Goal: Task Accomplishment & Management: Complete application form

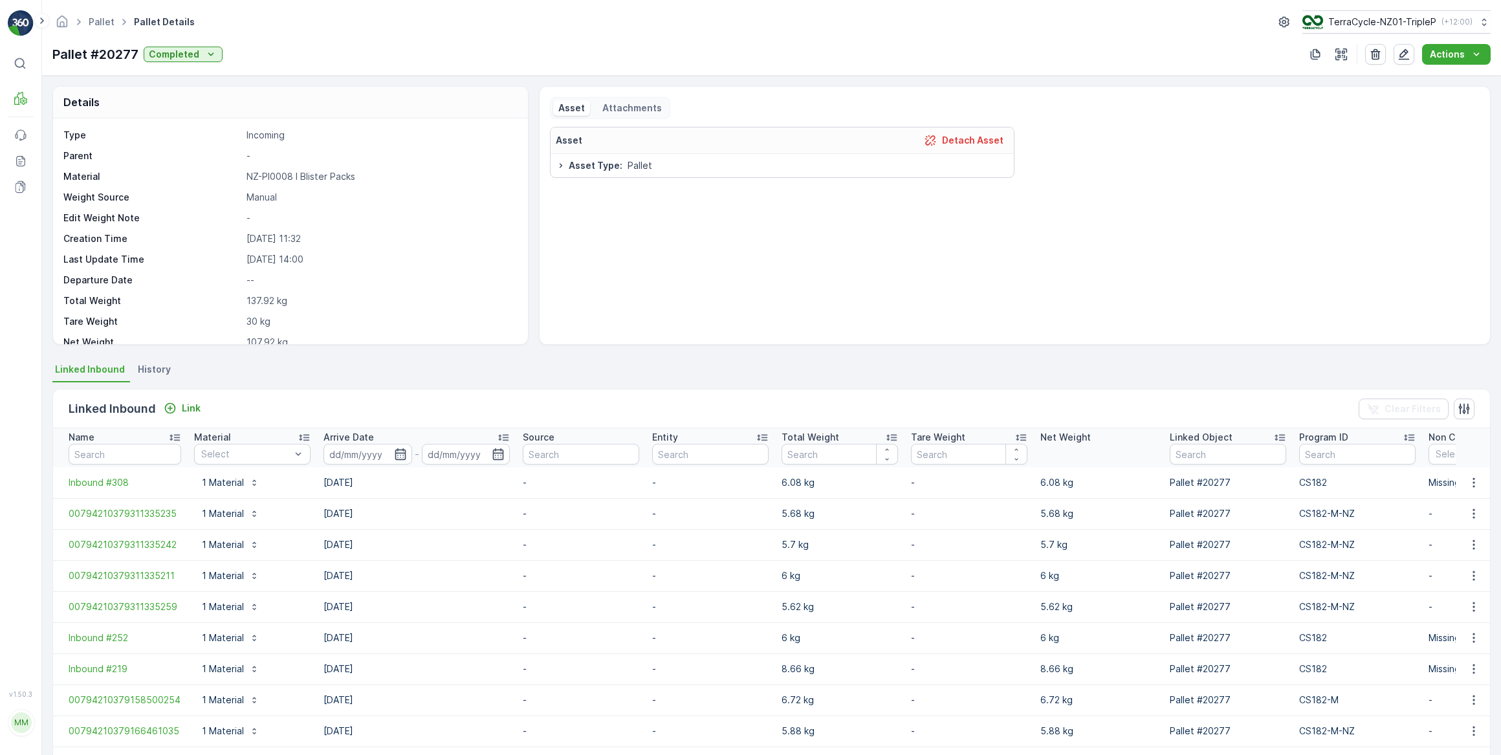
scroll to position [235, 0]
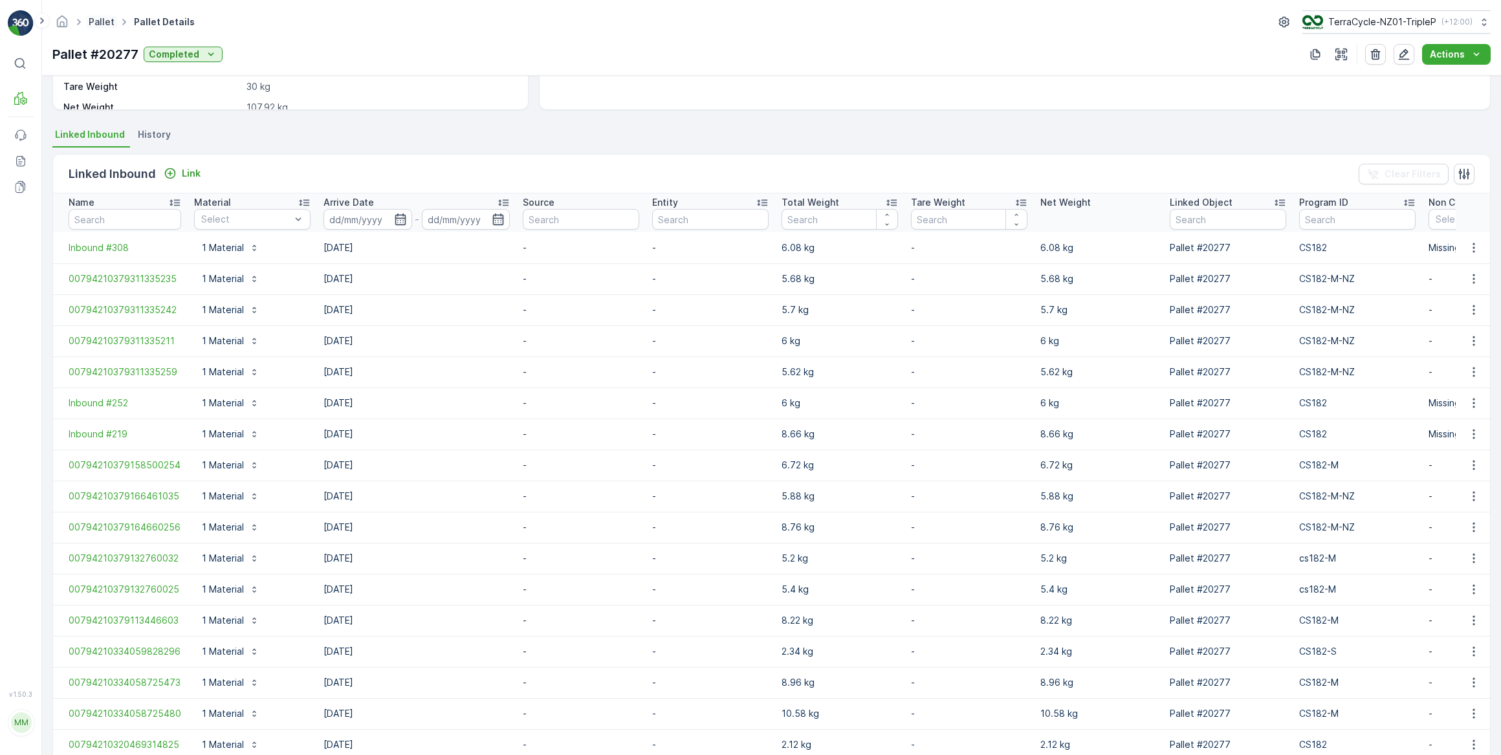
click at [96, 23] on link "Pallet" at bounding box center [102, 21] width 26 height 11
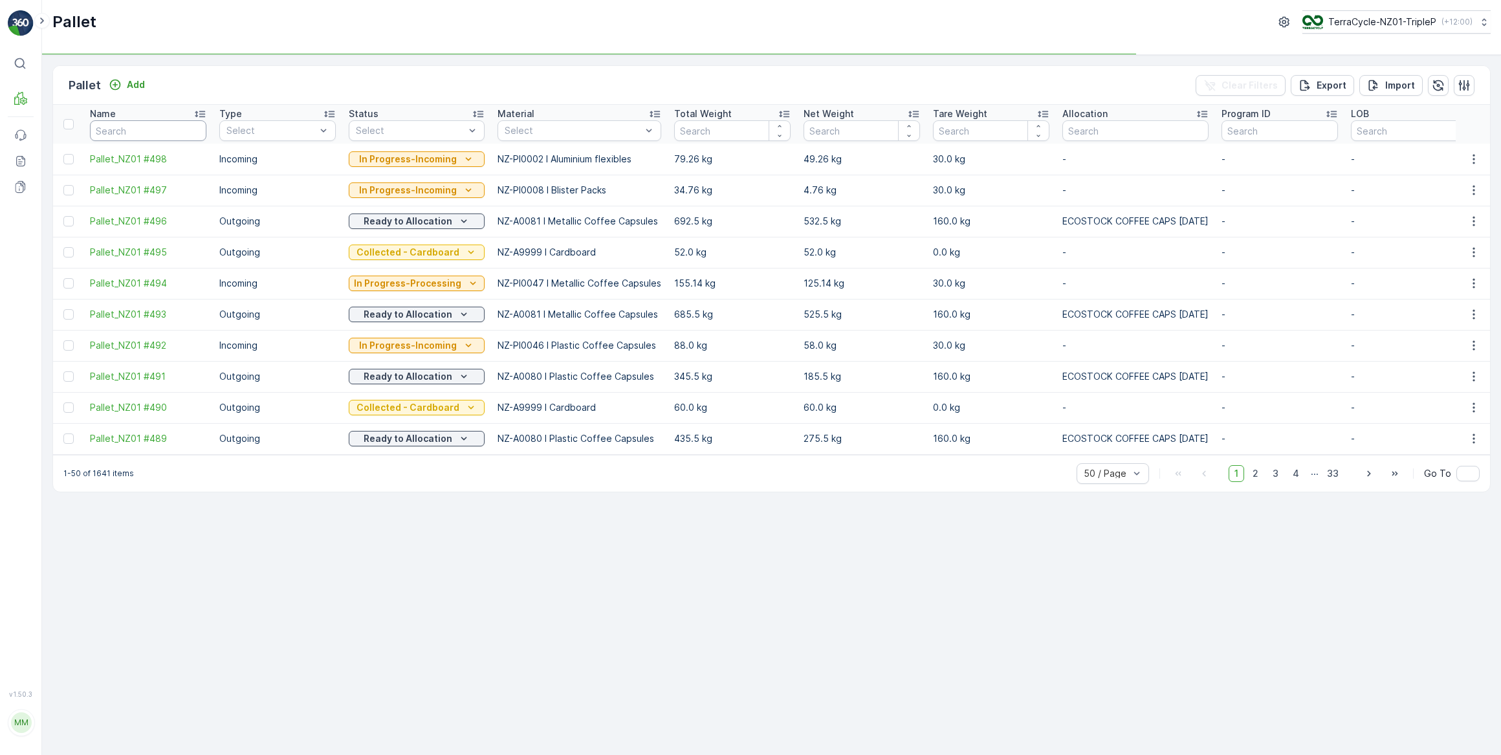
click at [109, 131] on input "text" at bounding box center [148, 130] width 116 height 21
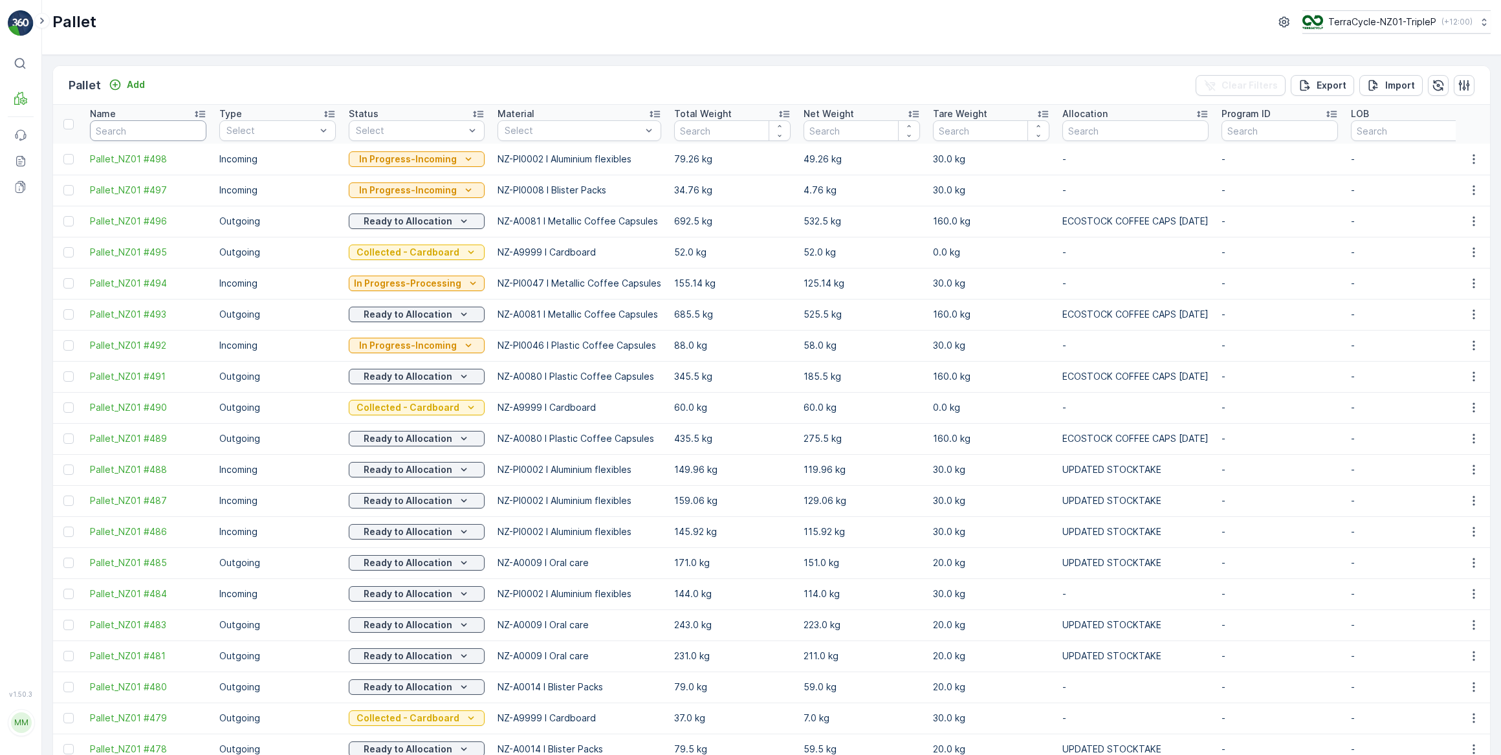
drag, startPoint x: 142, startPoint y: 125, endPoint x: 150, endPoint y: 113, distance: 14.4
click at [142, 122] on input "text" at bounding box center [148, 130] width 116 height 21
type input "460"
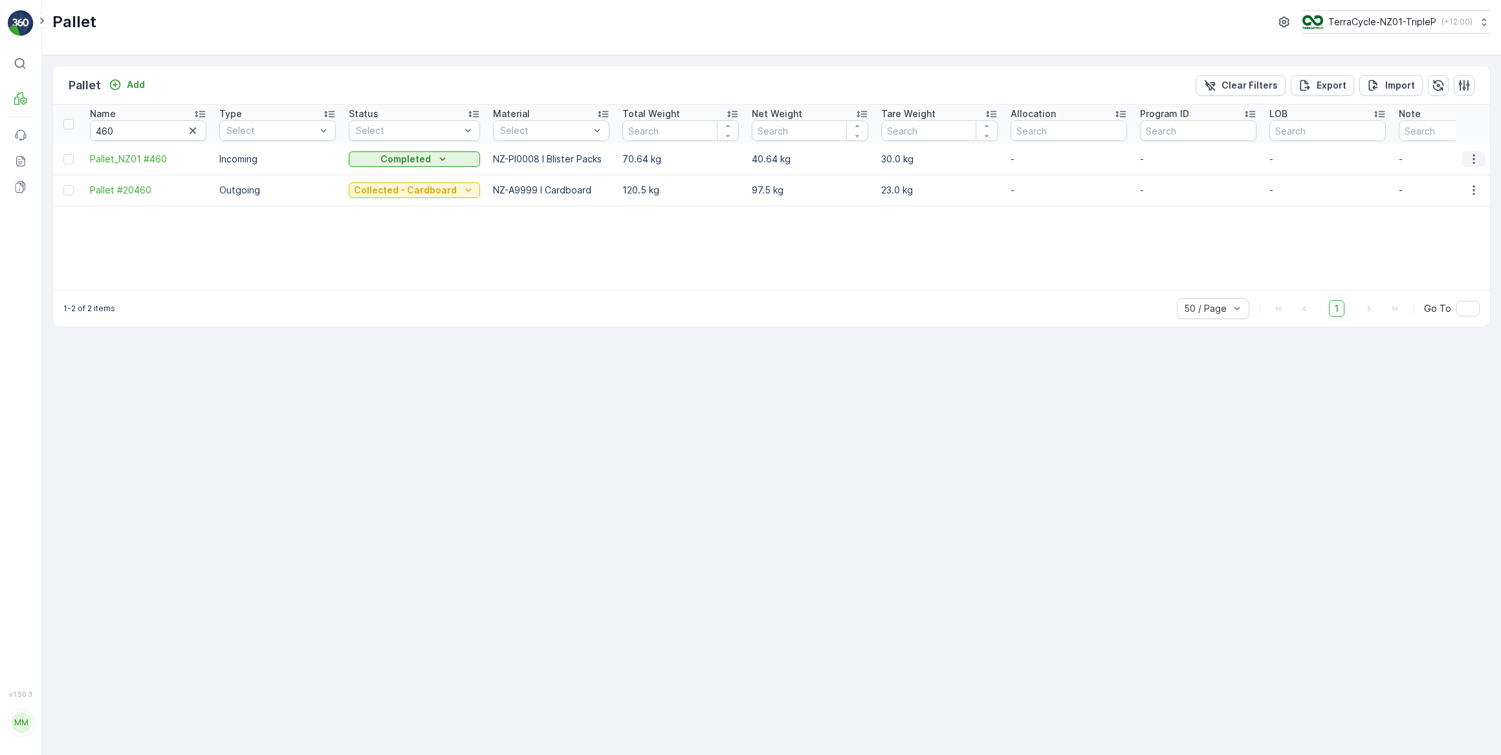
click at [1473, 155] on icon "button" at bounding box center [1473, 159] width 2 height 10
click at [1449, 179] on span "See More Details" at bounding box center [1458, 177] width 75 height 13
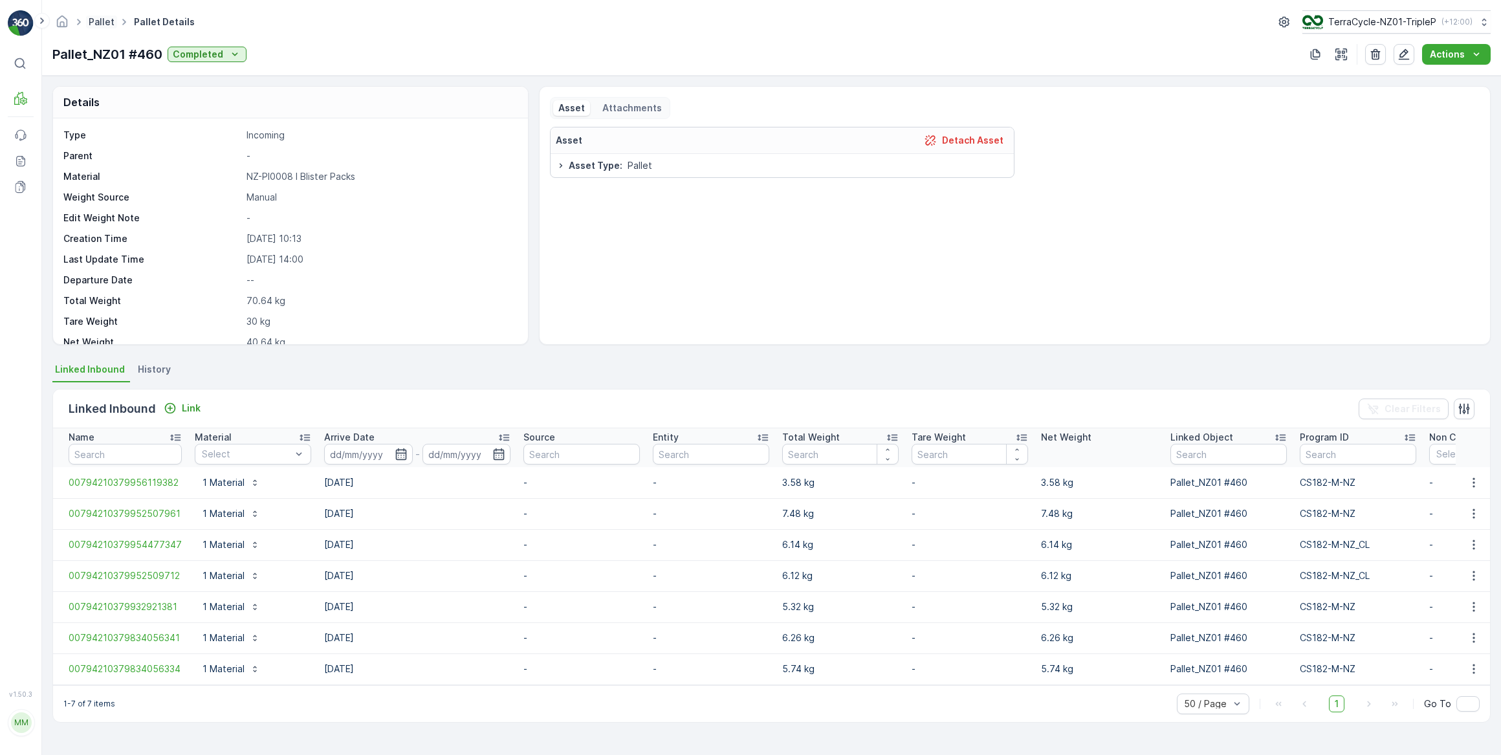
click at [103, 22] on link "Pallet" at bounding box center [102, 21] width 26 height 11
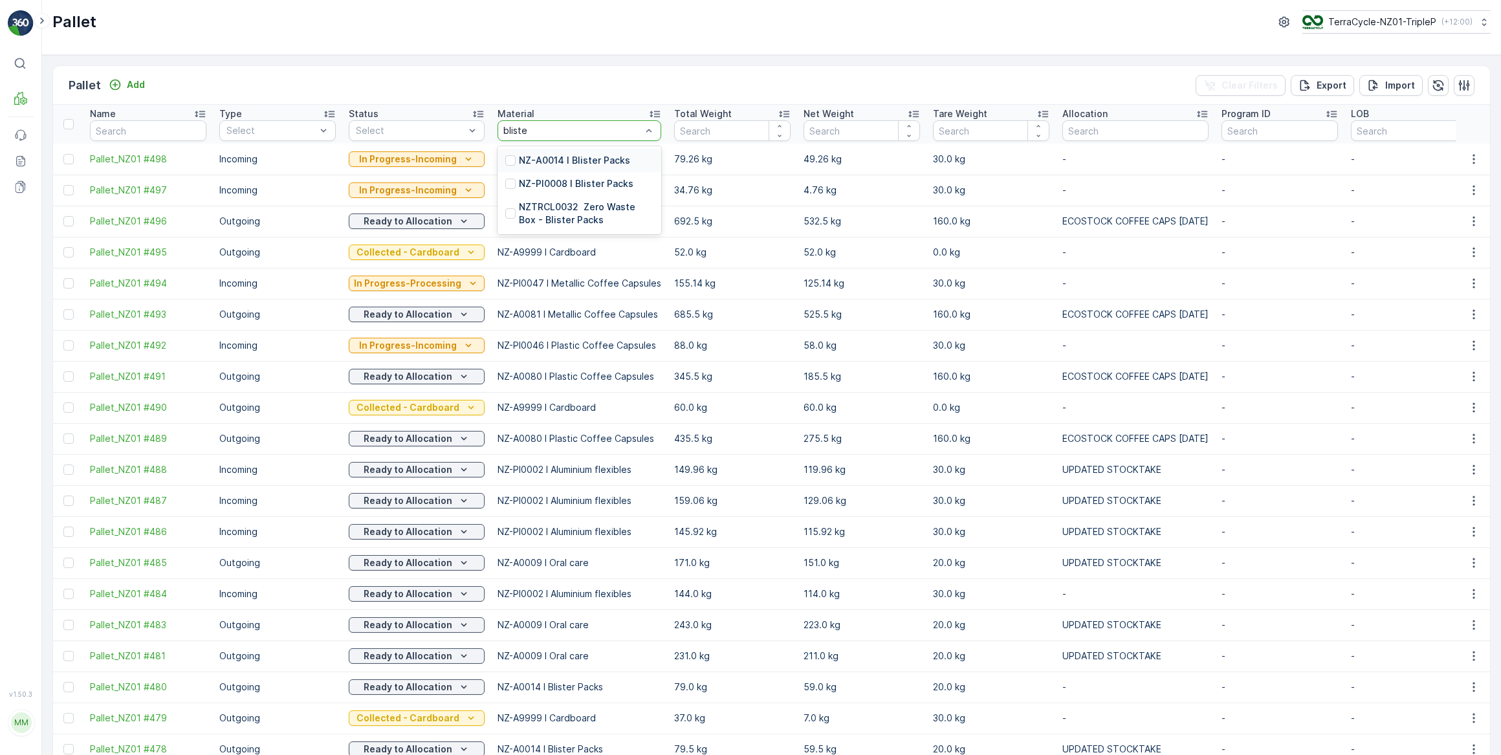
type input "blister"
click at [576, 186] on p "NZ-PI0008 I Blister Packs" at bounding box center [576, 183] width 115 height 13
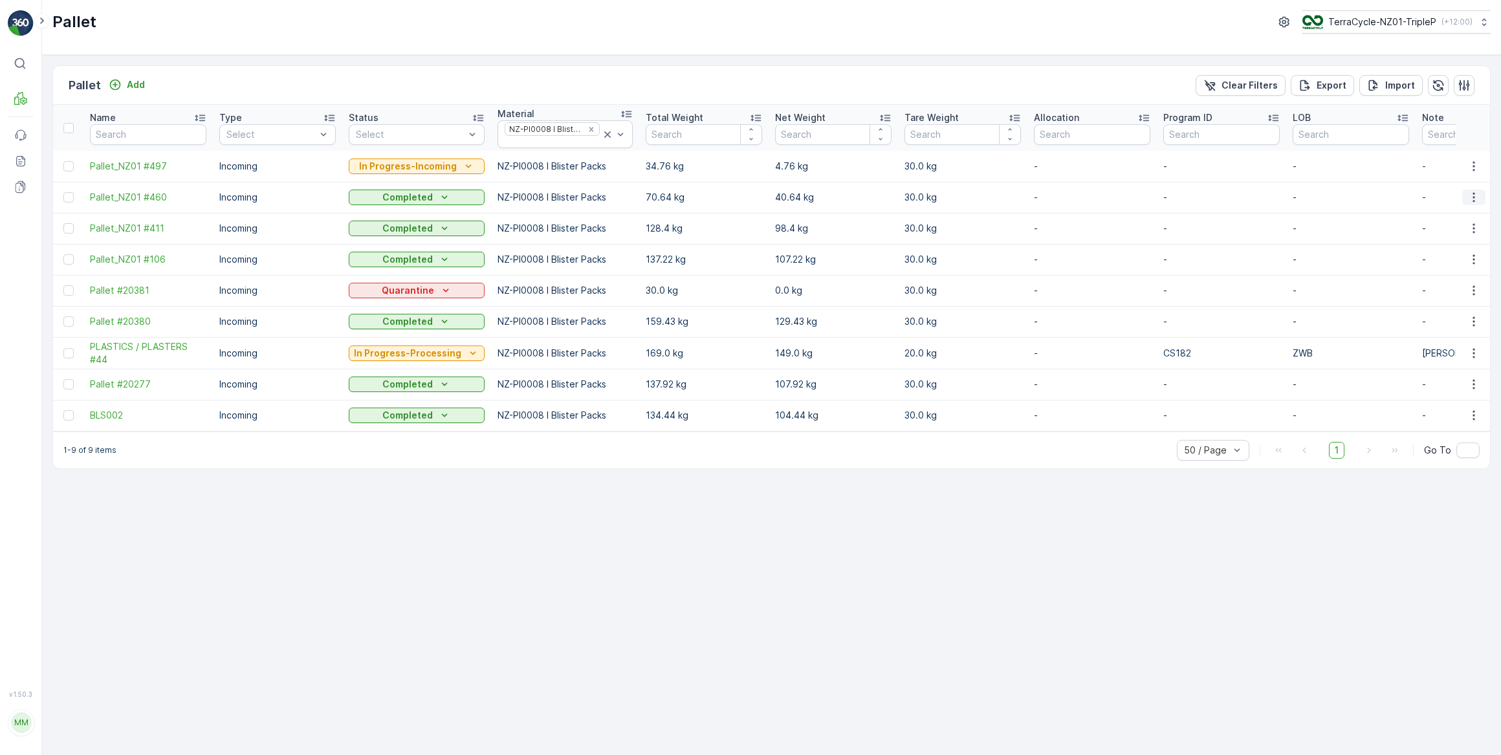
click at [1475, 197] on icon "button" at bounding box center [1473, 197] width 13 height 13
click at [1456, 217] on span "See More Details" at bounding box center [1458, 216] width 75 height 13
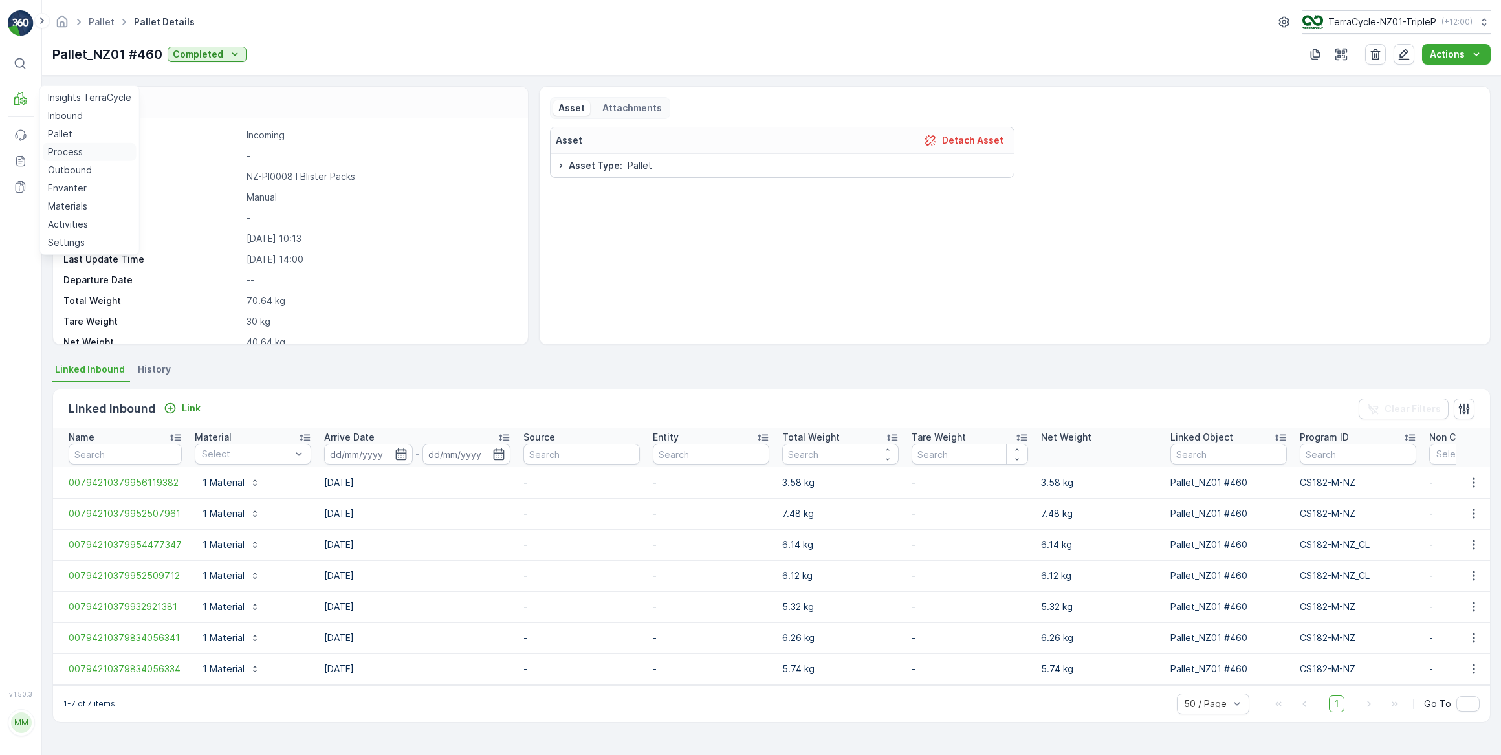
click at [70, 153] on p "Process" at bounding box center [65, 152] width 35 height 13
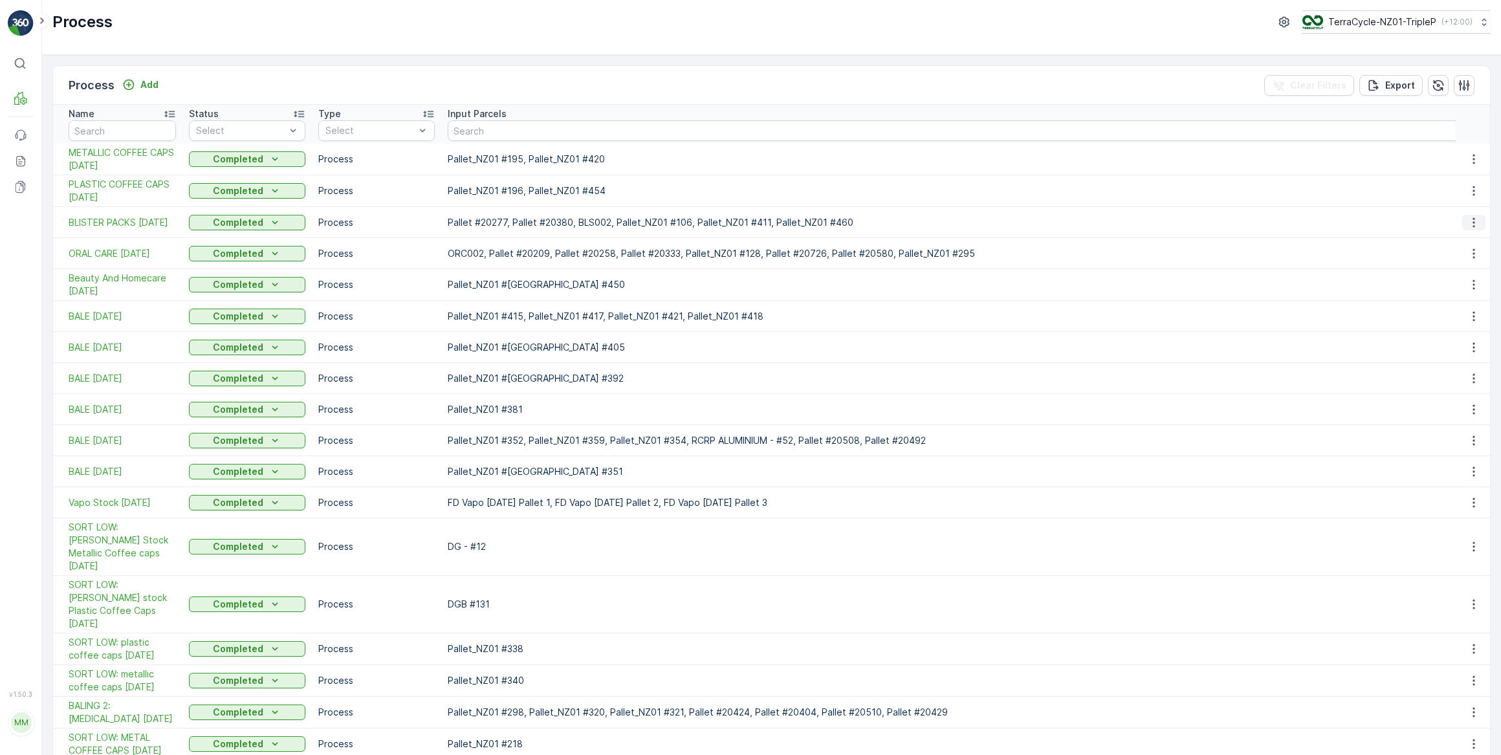
click at [1472, 222] on icon "button" at bounding box center [1473, 222] width 2 height 10
click at [1456, 240] on span "See More Details" at bounding box center [1453, 241] width 75 height 13
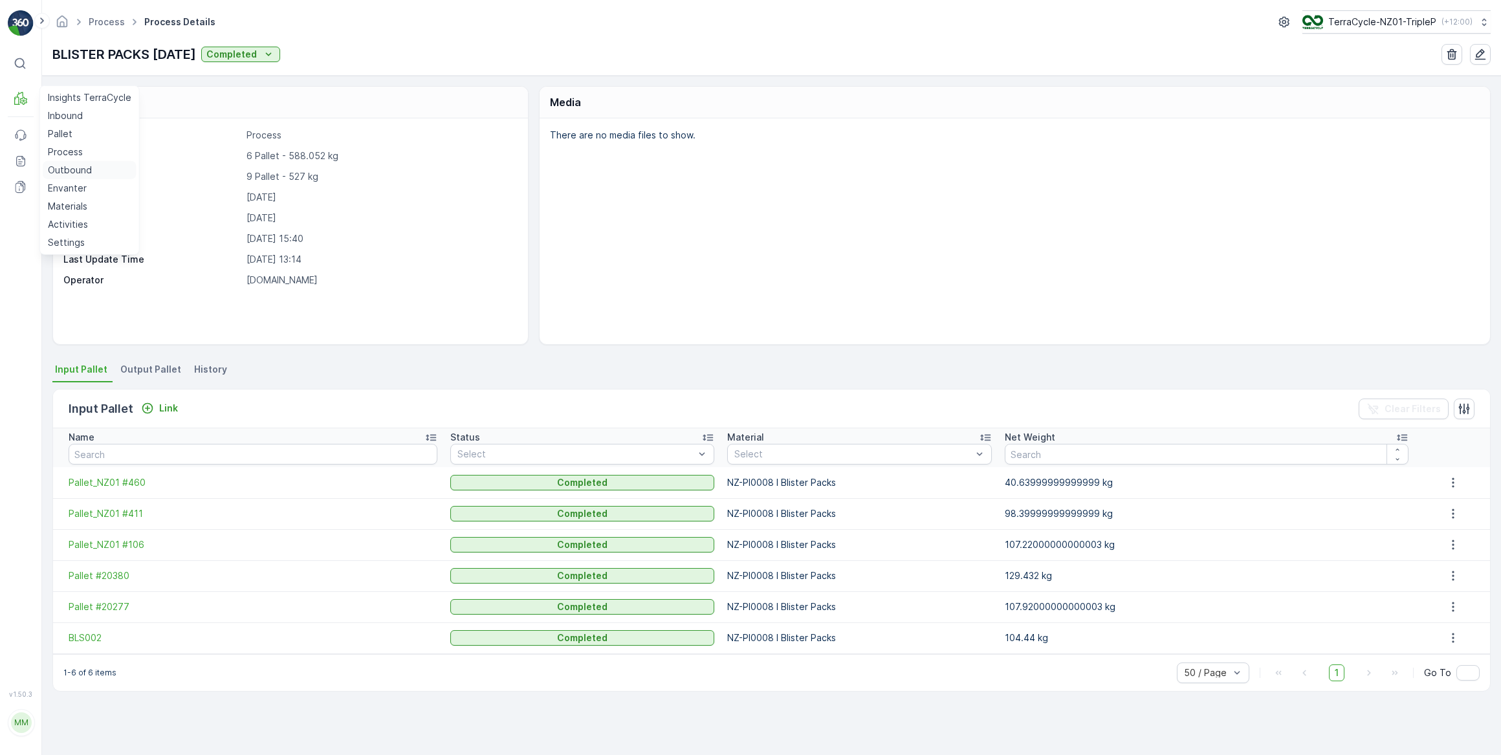
click at [65, 169] on p "Outbound" at bounding box center [70, 170] width 44 height 13
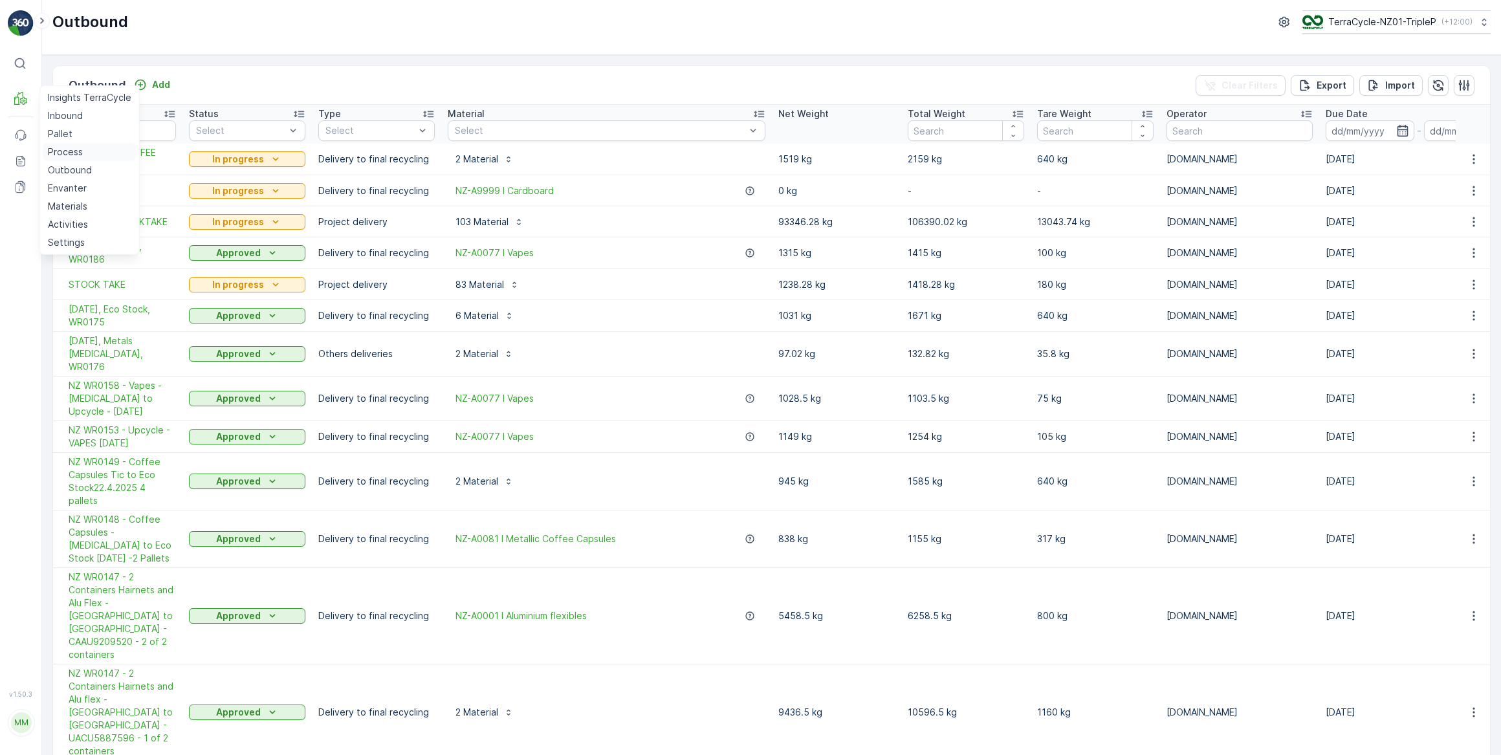
click at [72, 152] on p "Process" at bounding box center [65, 152] width 35 height 13
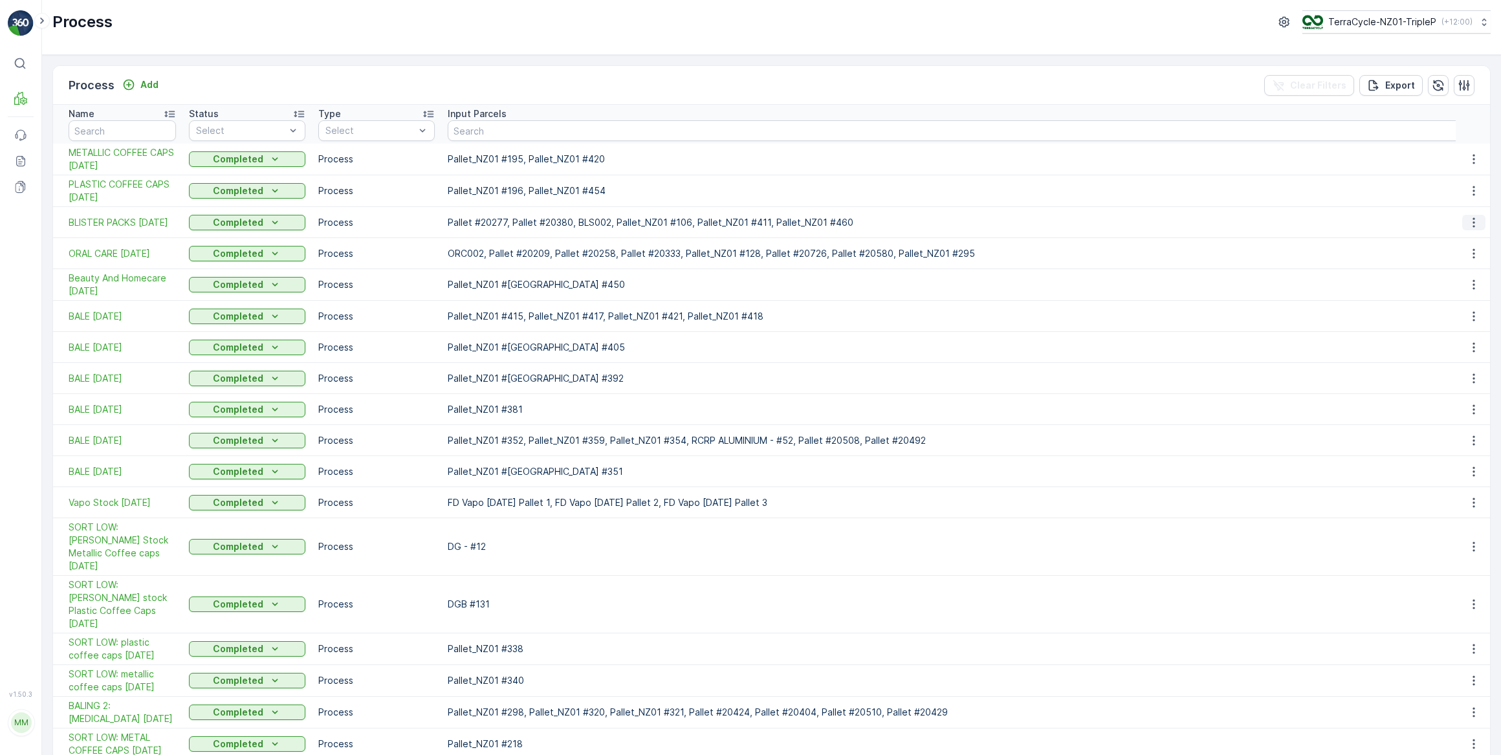
click at [1472, 221] on icon "button" at bounding box center [1473, 222] width 2 height 10
click at [1449, 242] on span "See More Details" at bounding box center [1453, 241] width 75 height 13
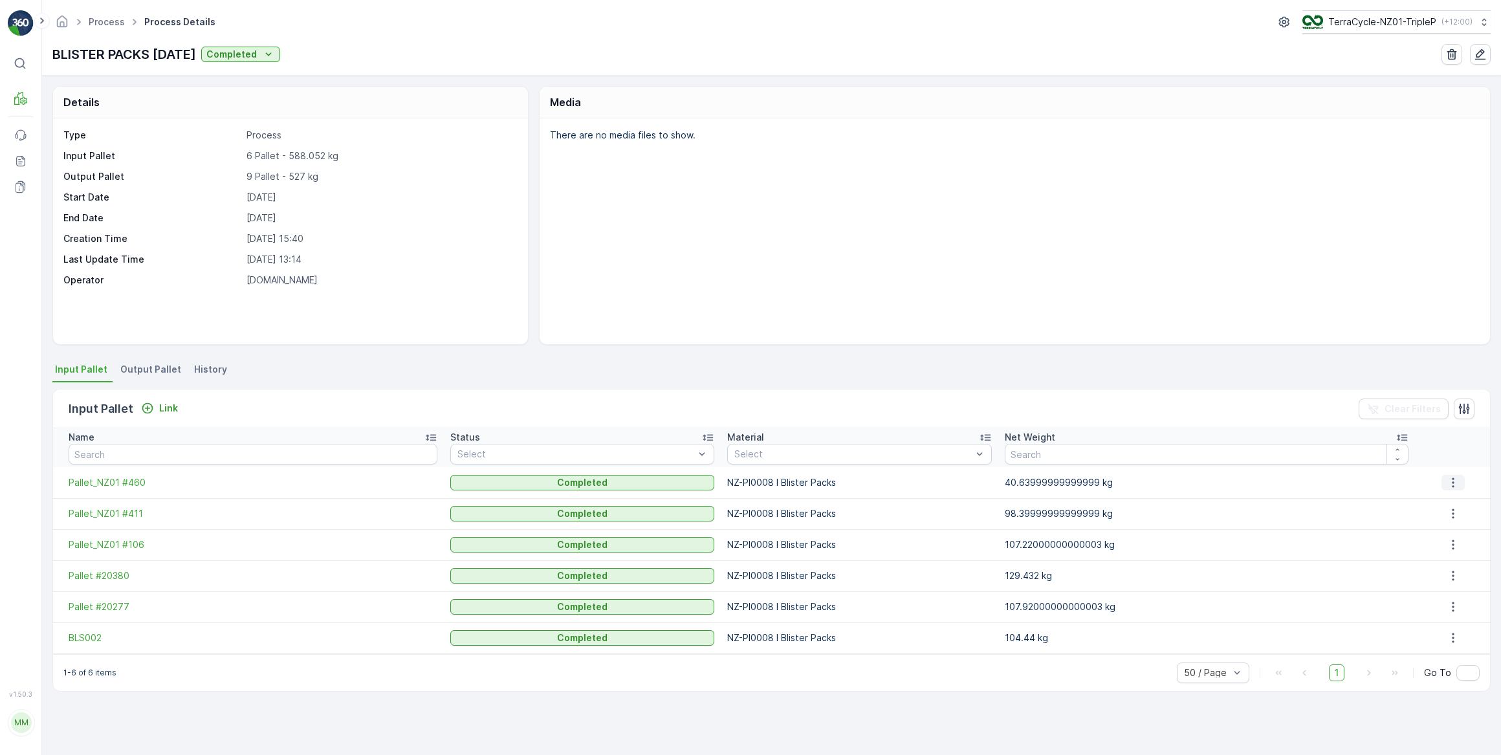
click at [1452, 481] on icon "button" at bounding box center [1453, 482] width 2 height 10
click at [1450, 480] on icon "button" at bounding box center [1453, 482] width 13 height 13
click at [1449, 482] on icon "button" at bounding box center [1453, 482] width 13 height 13
click at [1340, 491] on td "40.63999999999999 kg" at bounding box center [1206, 482] width 417 height 31
click at [69, 153] on p "Process" at bounding box center [65, 152] width 35 height 13
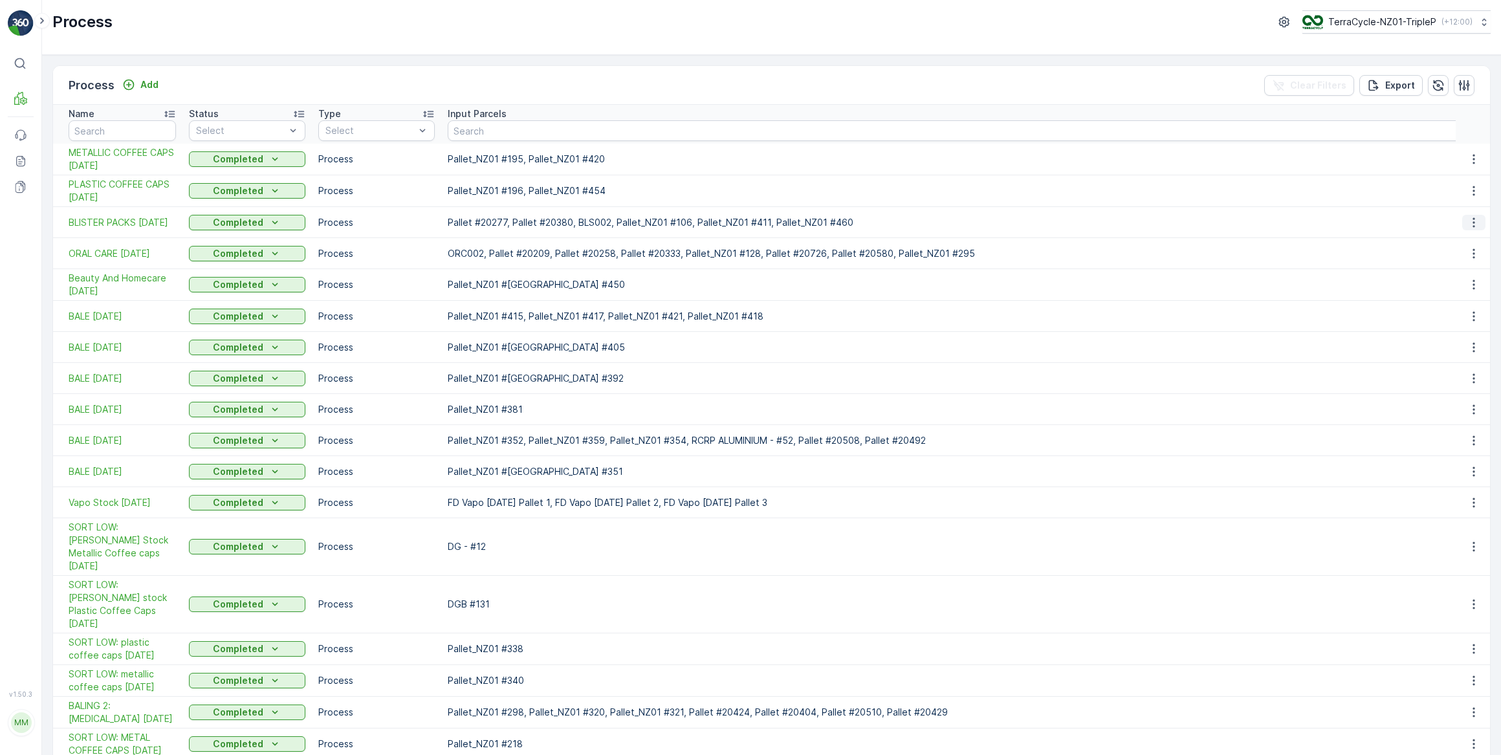
click at [1470, 224] on icon "button" at bounding box center [1473, 222] width 13 height 13
click at [1455, 242] on span "See More Details" at bounding box center [1453, 241] width 75 height 13
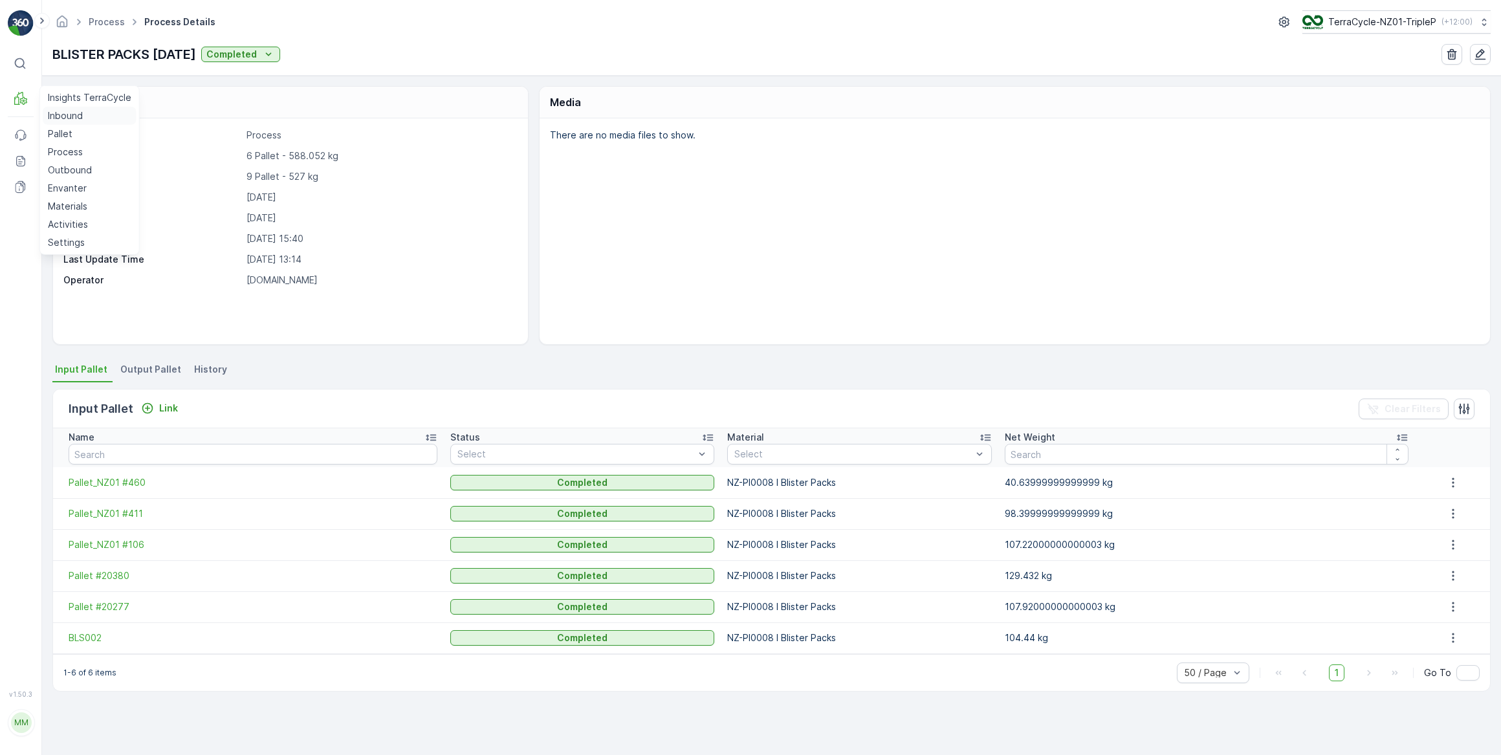
click at [64, 118] on p "Inbound" at bounding box center [65, 115] width 35 height 13
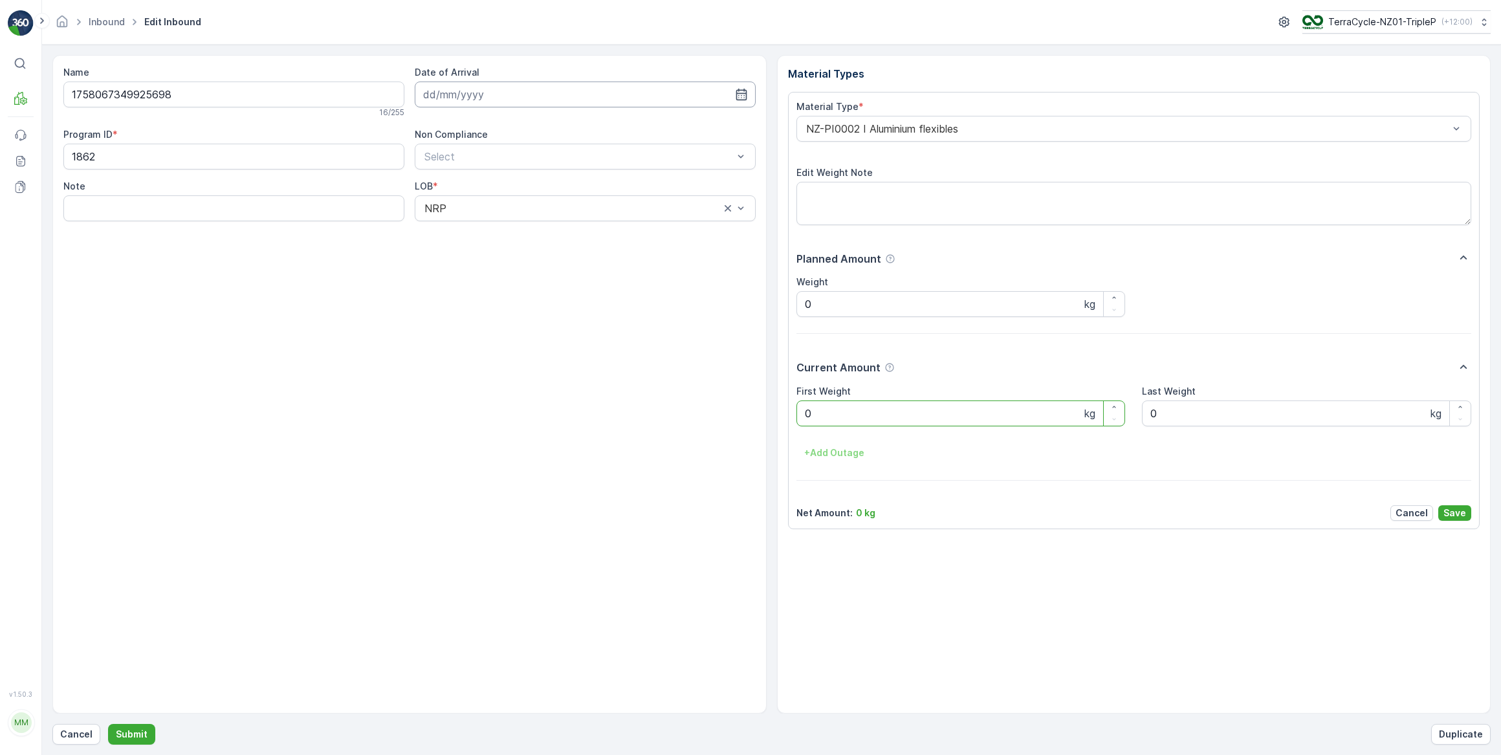
click at [468, 94] on input at bounding box center [585, 95] width 341 height 26
click at [552, 229] on div "19" at bounding box center [553, 227] width 21 height 21
type input "[DATE]"
drag, startPoint x: 818, startPoint y: 408, endPoint x: 662, endPoint y: 404, distance: 156.6
click at [815, 410] on Weight "0" at bounding box center [960, 413] width 329 height 26
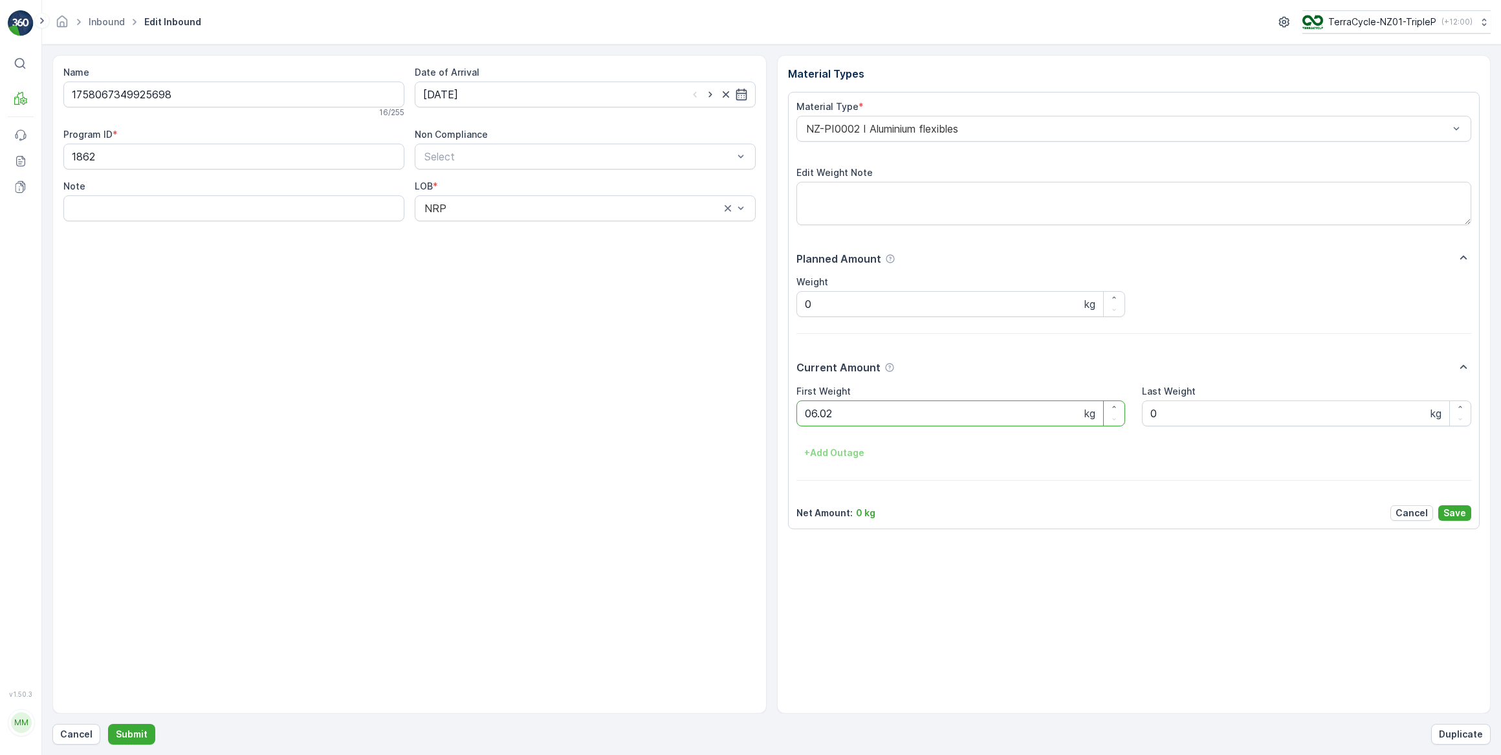
click at [108, 724] on button "Submit" at bounding box center [131, 734] width 47 height 21
